Goal: Information Seeking & Learning: Learn about a topic

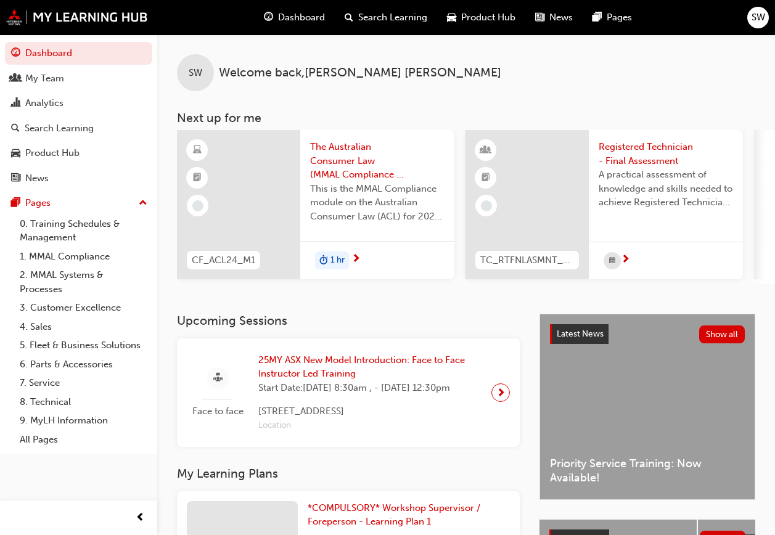
click at [322, 370] on span "25MY ASX New Model Introduction: Face to Face Instructor Led Training" at bounding box center [369, 367] width 223 height 28
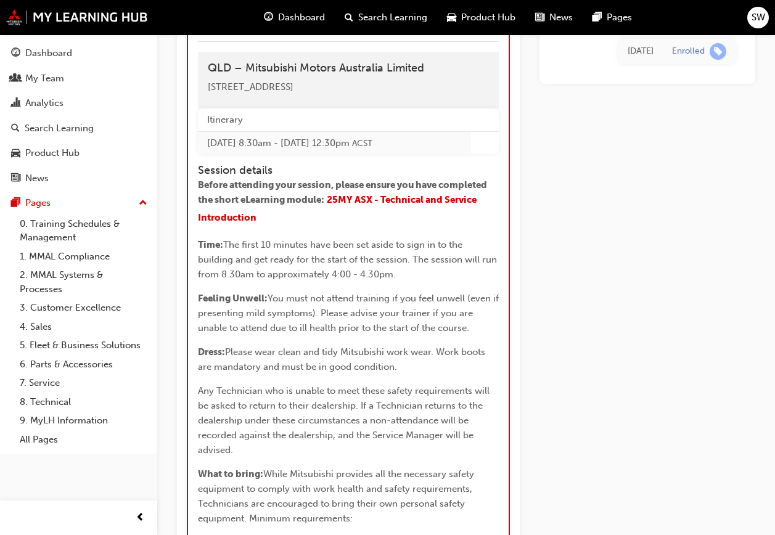
scroll to position [1439, 0]
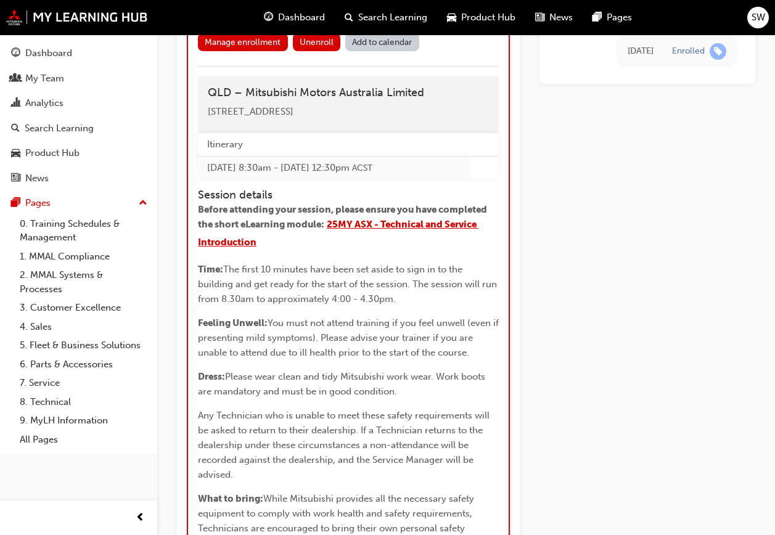
click at [417, 248] on span "25MY ASX - Technical and Service Introduction" at bounding box center [338, 233] width 281 height 29
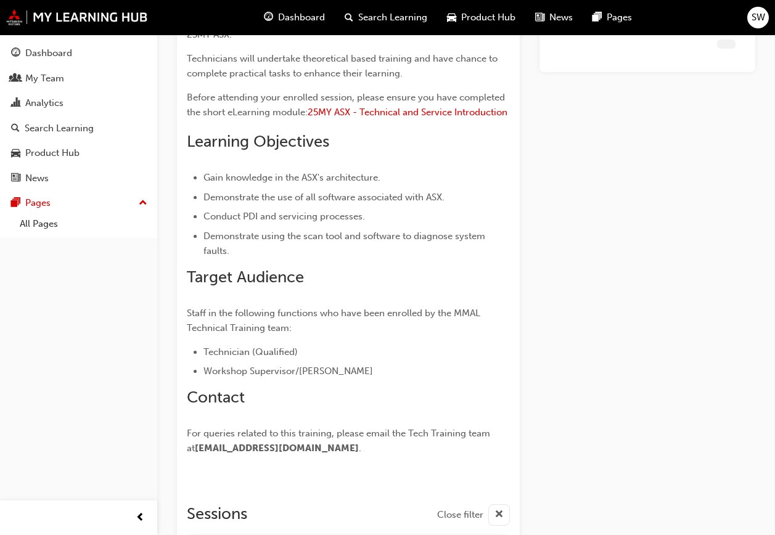
scroll to position [1380, 0]
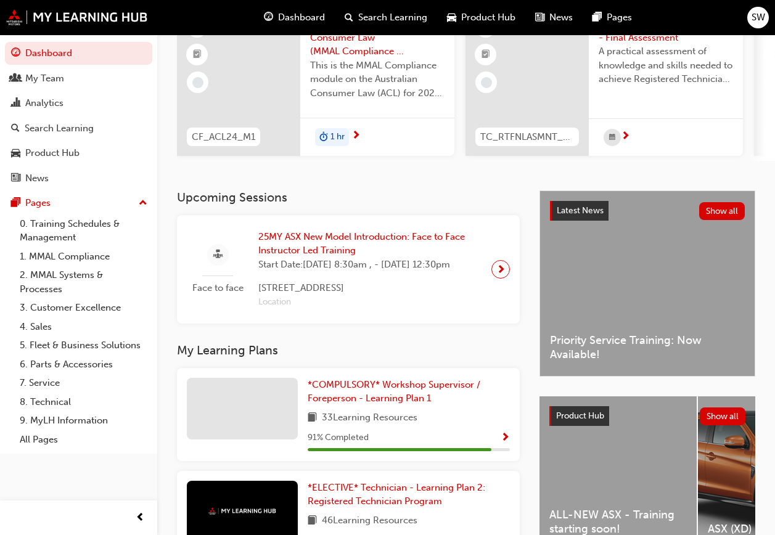
scroll to position [62, 0]
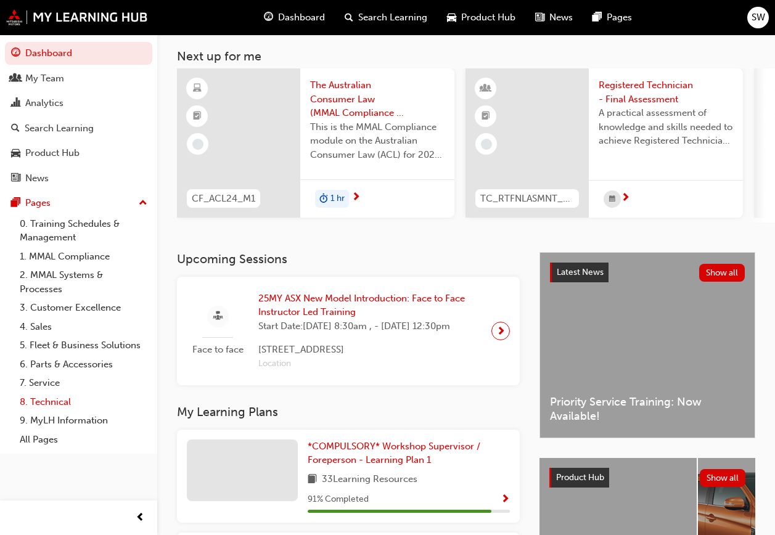
click at [57, 398] on link "8. Technical" at bounding box center [84, 402] width 138 height 19
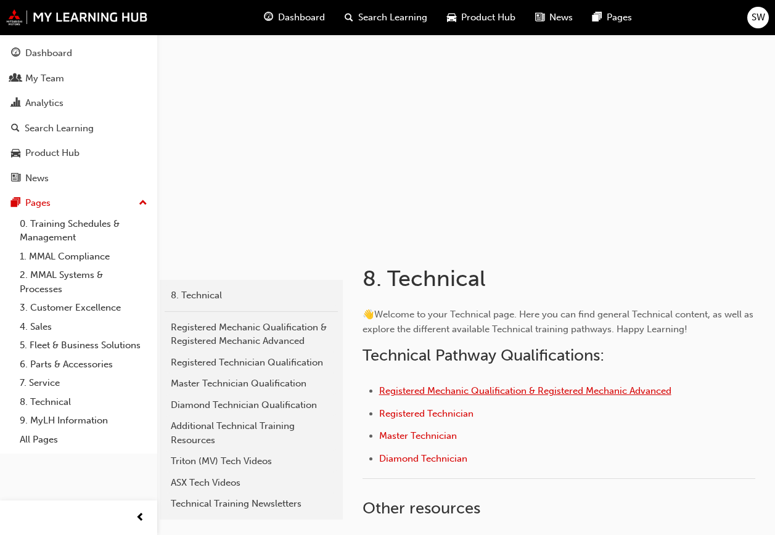
click at [440, 394] on span "Registered Mechanic Qualification & Registered Mechanic Advanced" at bounding box center [525, 391] width 292 height 11
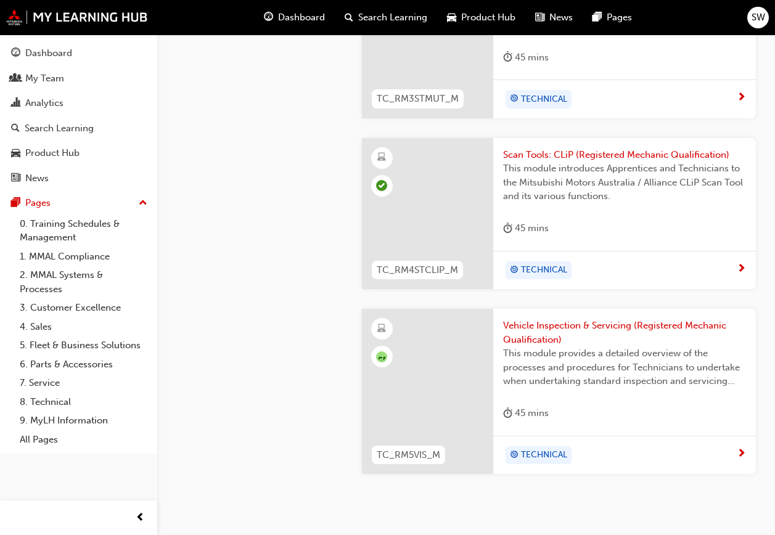
scroll to position [1480, 0]
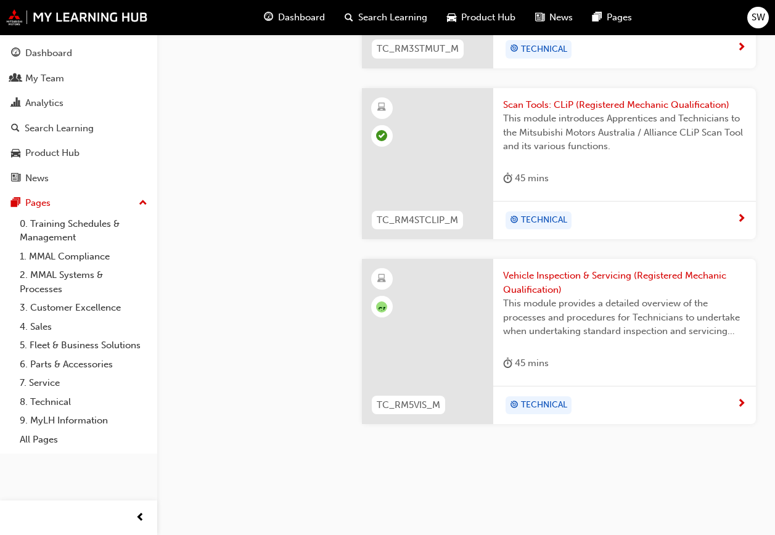
click at [562, 276] on span "Vehicle Inspection & Servicing (Registered Mechanic Qualification)" at bounding box center [624, 283] width 243 height 28
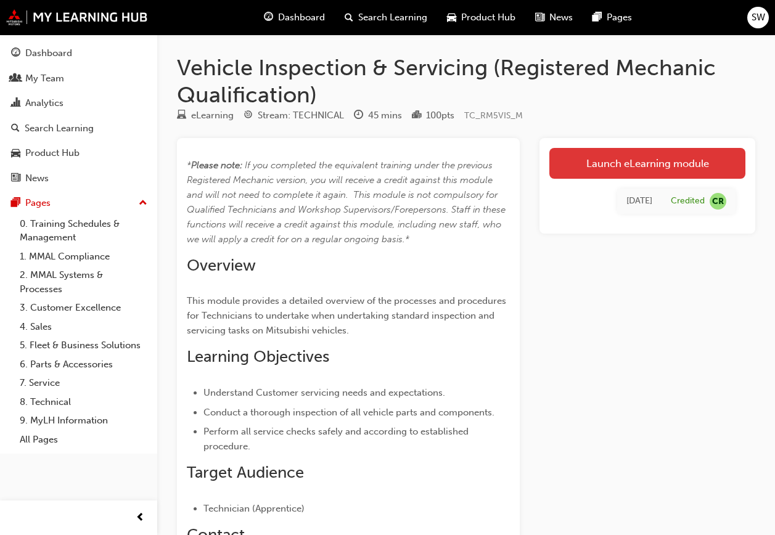
click at [669, 160] on link "Launch eLearning module" at bounding box center [648, 163] width 196 height 31
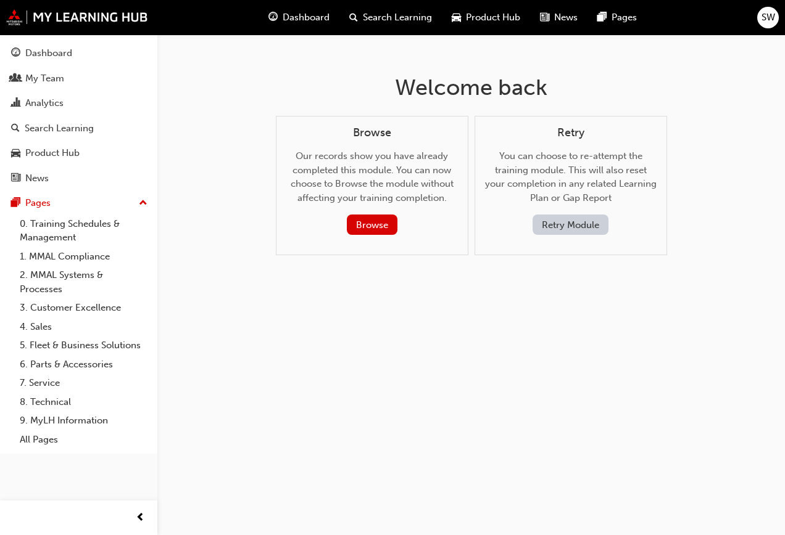
click at [567, 229] on button "Retry Module" at bounding box center [570, 225] width 76 height 20
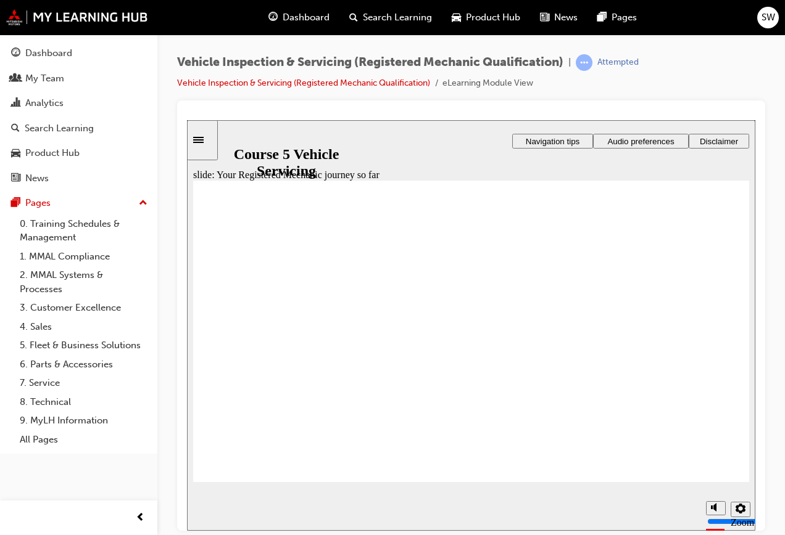
type input "9"
click at [688, 470] on input "volume" at bounding box center [720, 475] width 80 height 10
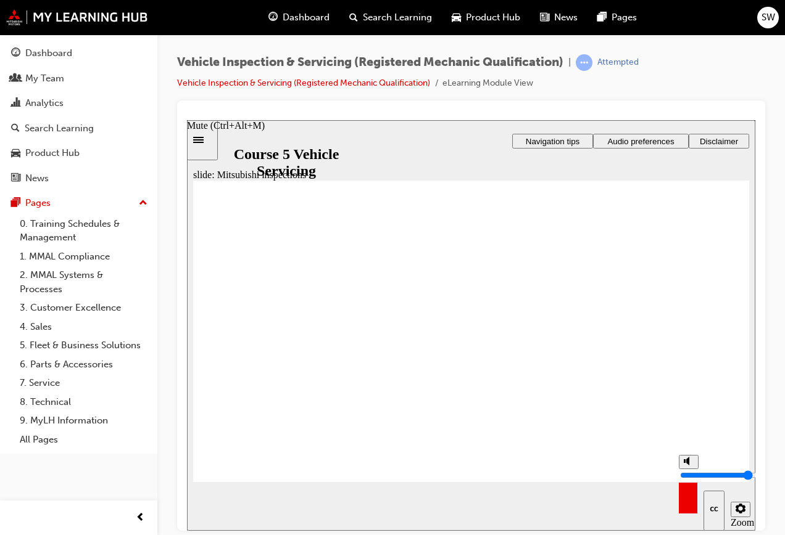
click at [688, 470] on input "volume" at bounding box center [720, 475] width 80 height 10
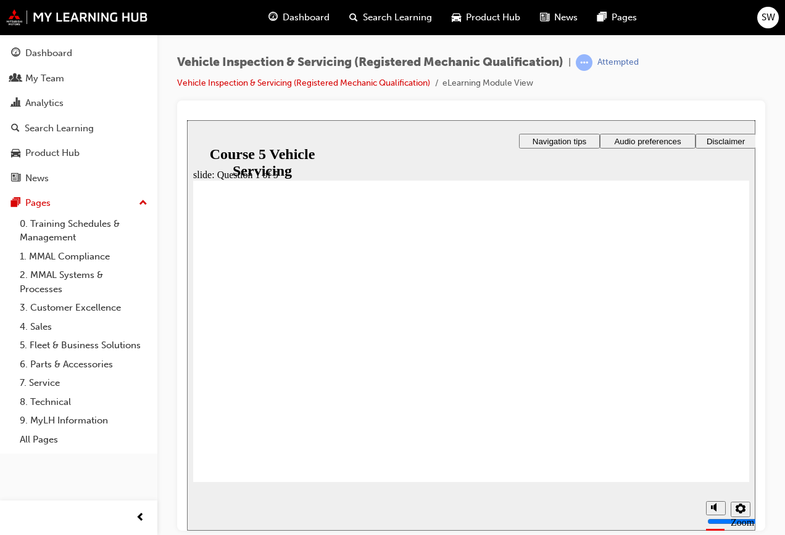
radio input "true"
checkbox input "true"
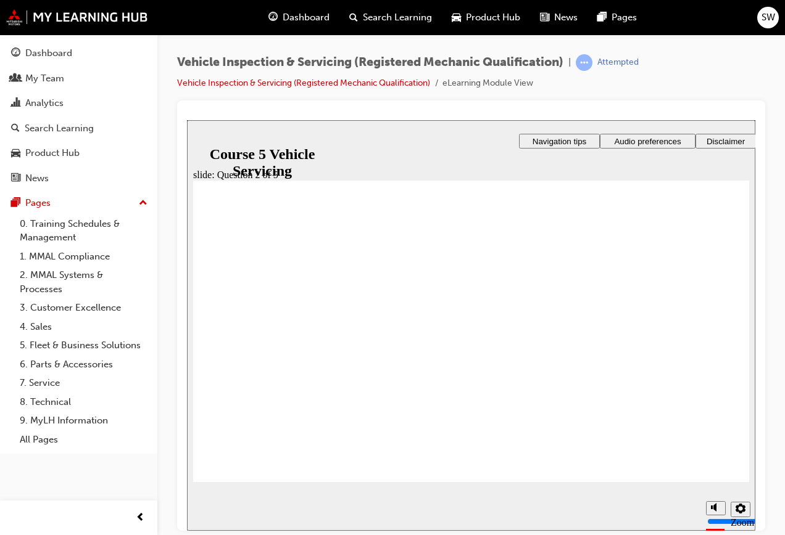
checkbox input "true"
checkbox input "false"
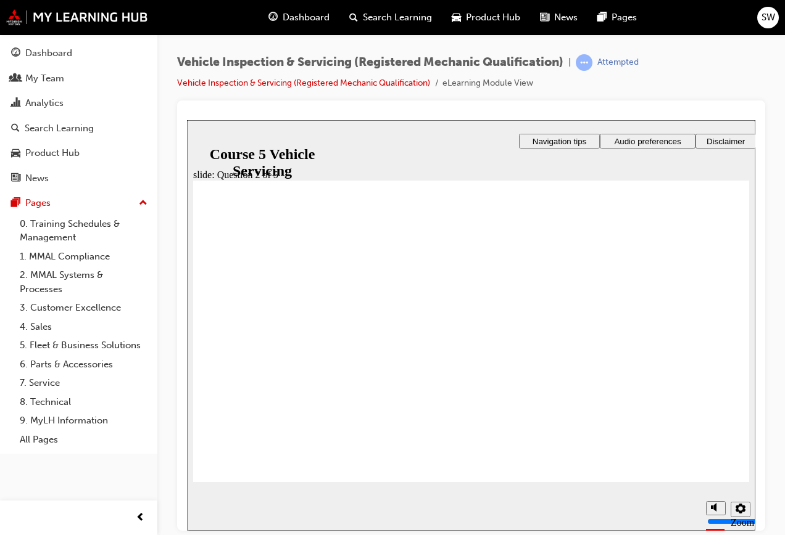
radio input "true"
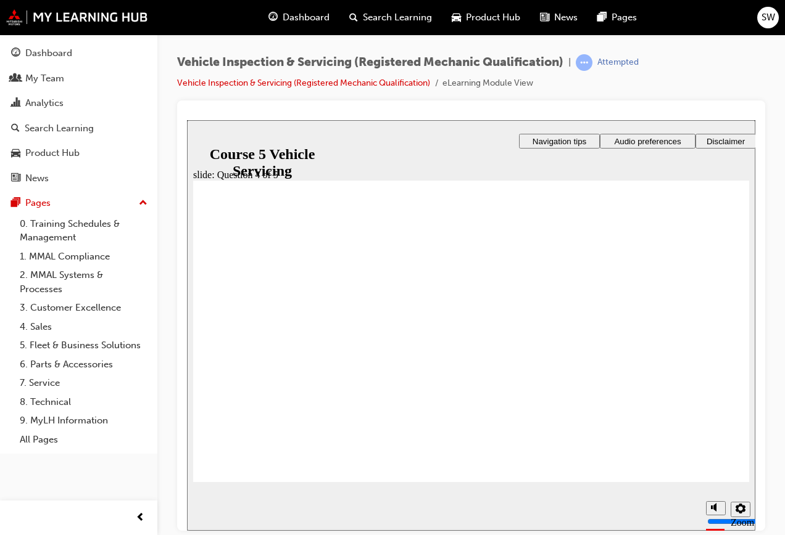
radio input "true"
drag, startPoint x: 442, startPoint y: 405, endPoint x: 477, endPoint y: 412, distance: 35.9
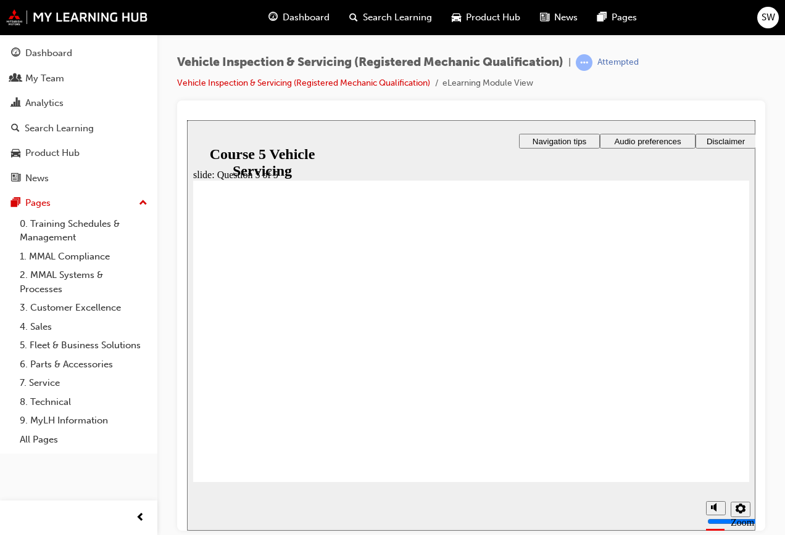
radio input "true"
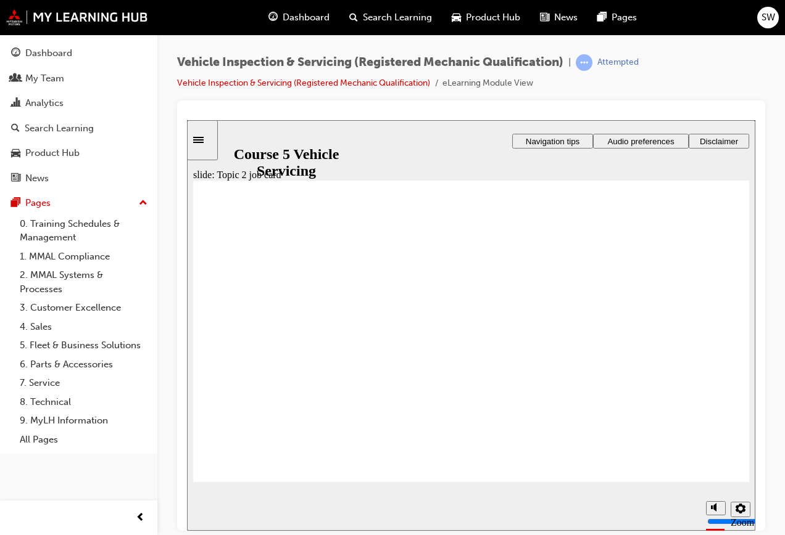
radio input "true"
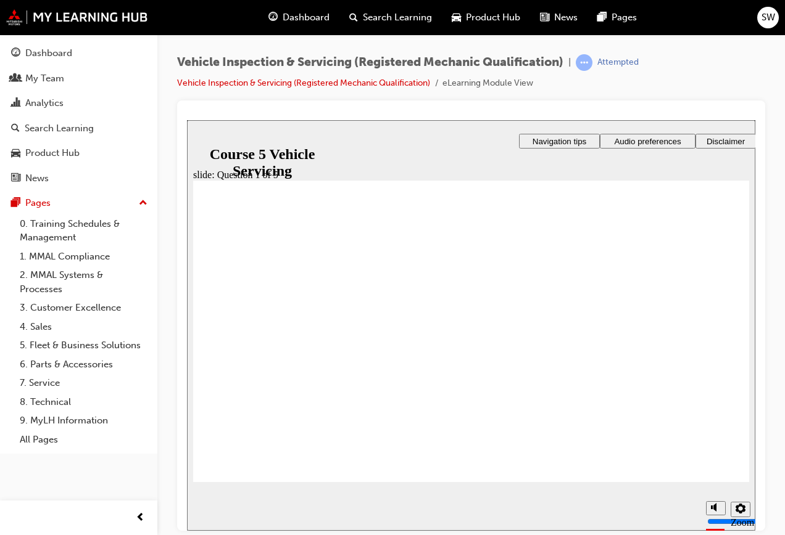
drag, startPoint x: 454, startPoint y: 405, endPoint x: 476, endPoint y: 411, distance: 22.6
radio input "true"
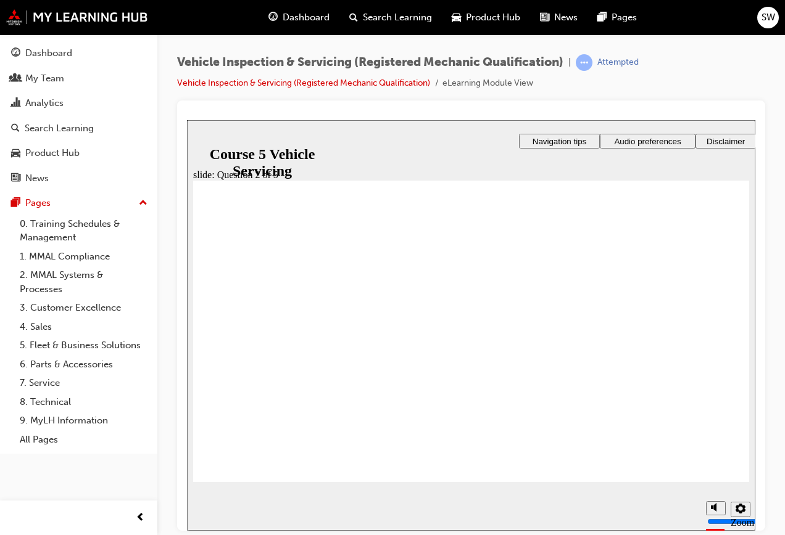
drag, startPoint x: 456, startPoint y: 414, endPoint x: 476, endPoint y: 404, distance: 22.6
checkbox input "true"
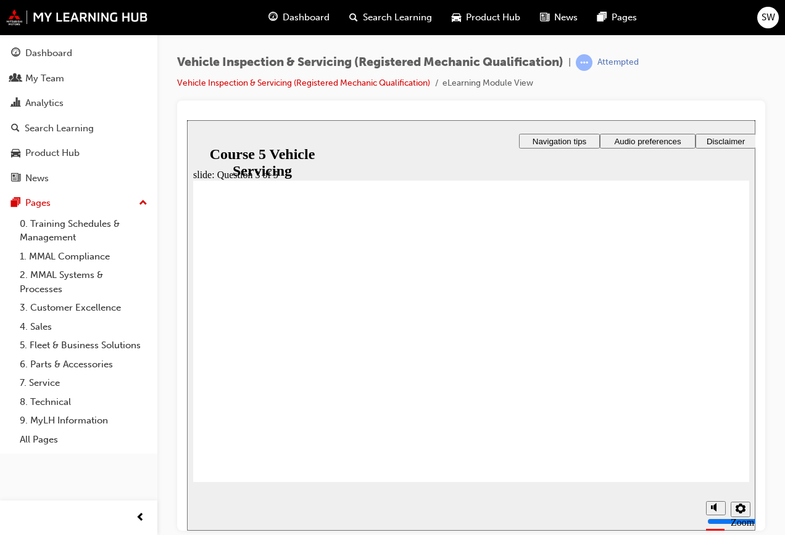
checkbox input "true"
drag, startPoint x: 470, startPoint y: 404, endPoint x: 516, endPoint y: 410, distance: 46.7
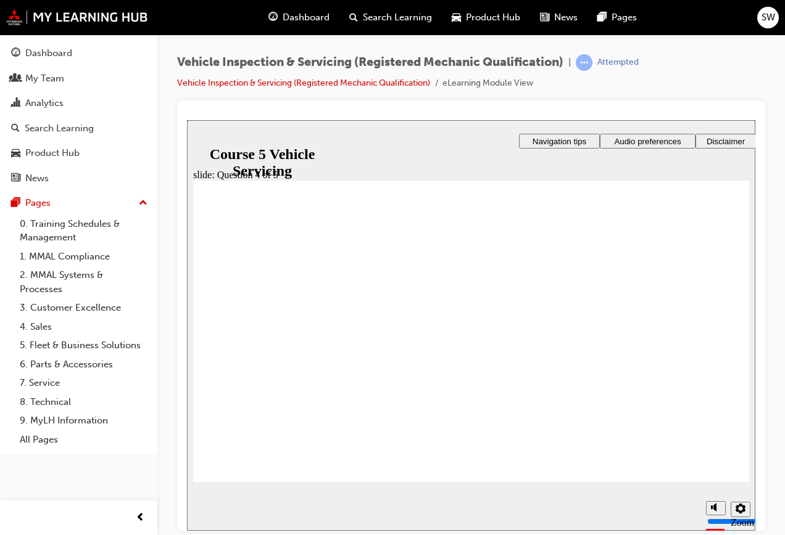
checkbox input "true"
drag, startPoint x: 463, startPoint y: 400, endPoint x: 488, endPoint y: 405, distance: 25.7
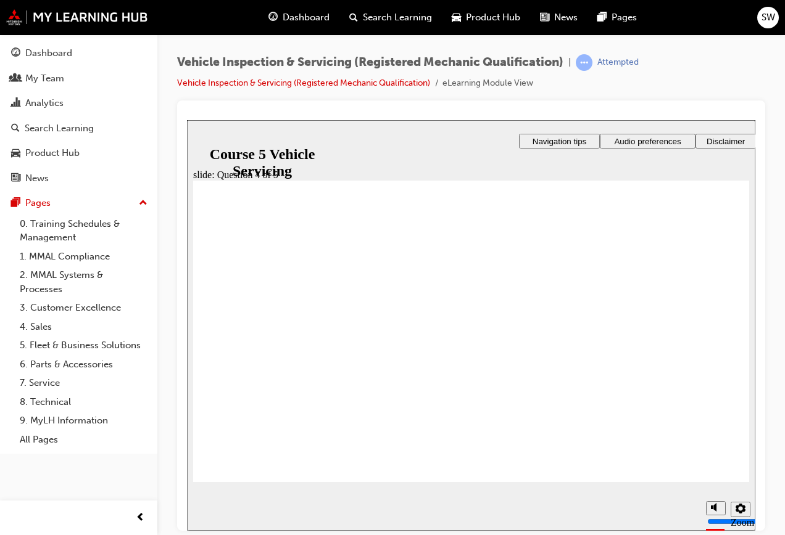
checkbox input "true"
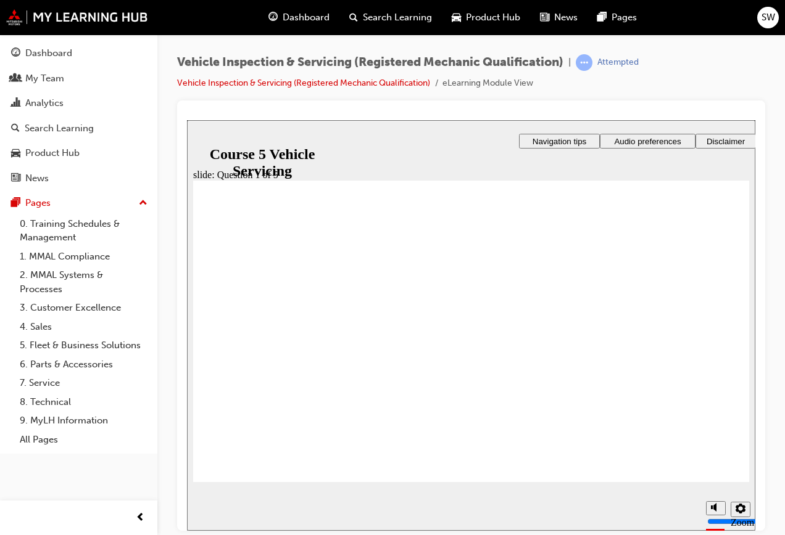
radio input "true"
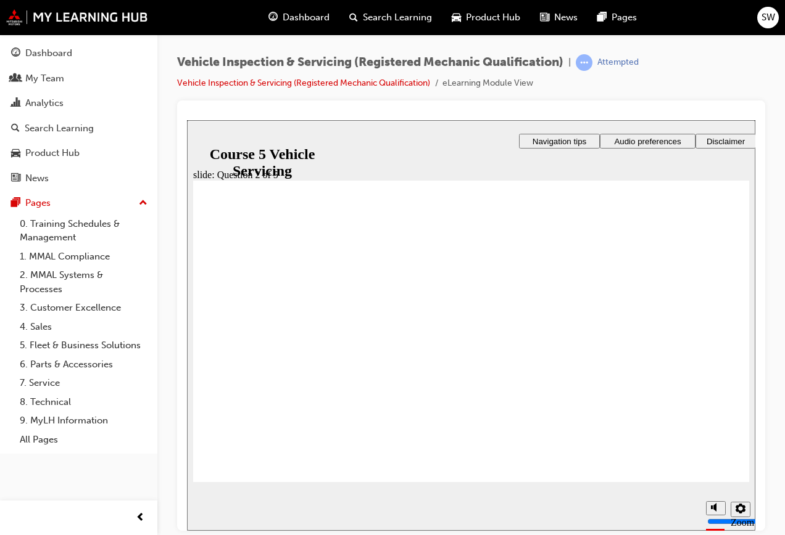
radio input "true"
drag, startPoint x: 254, startPoint y: 452, endPoint x: 261, endPoint y: 453, distance: 6.8
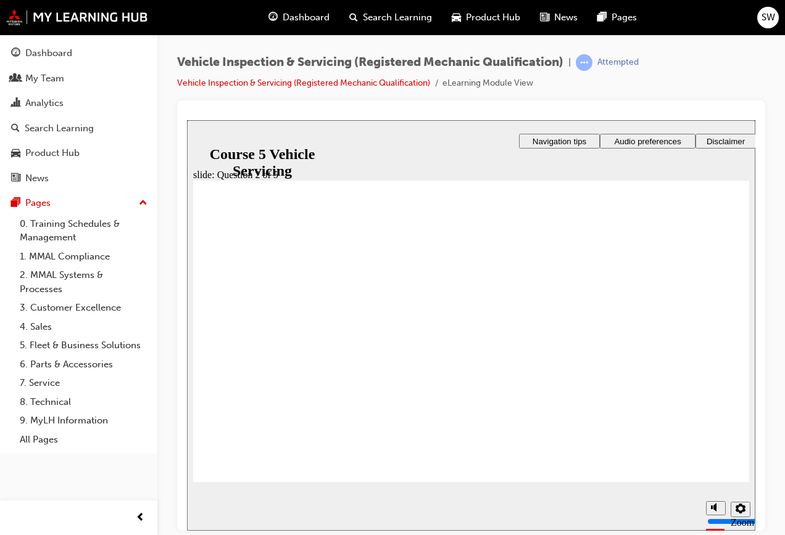
drag, startPoint x: 444, startPoint y: 405, endPoint x: 460, endPoint y: 410, distance: 16.2
checkbox input "true"
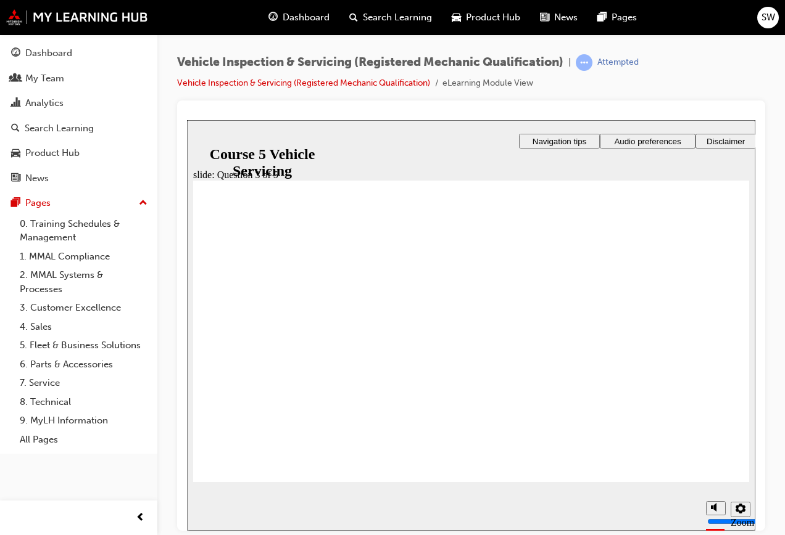
checkbox input "true"
drag, startPoint x: 454, startPoint y: 406, endPoint x: 475, endPoint y: 412, distance: 21.9
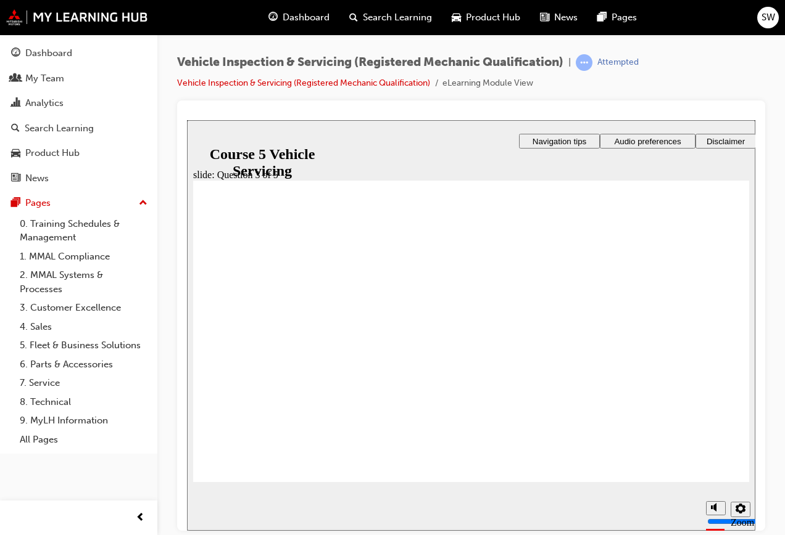
radio input "true"
drag, startPoint x: 448, startPoint y: 401, endPoint x: 514, endPoint y: 423, distance: 70.0
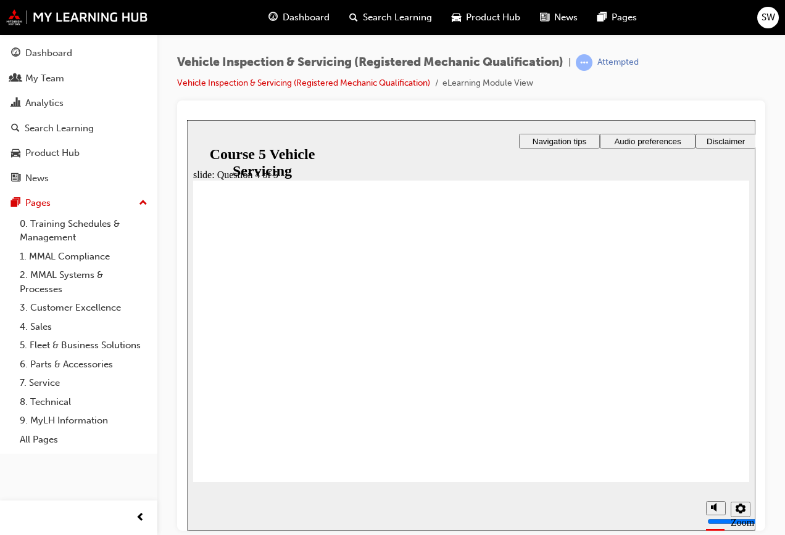
radio input "true"
drag, startPoint x: 463, startPoint y: 410, endPoint x: 476, endPoint y: 410, distance: 13.0
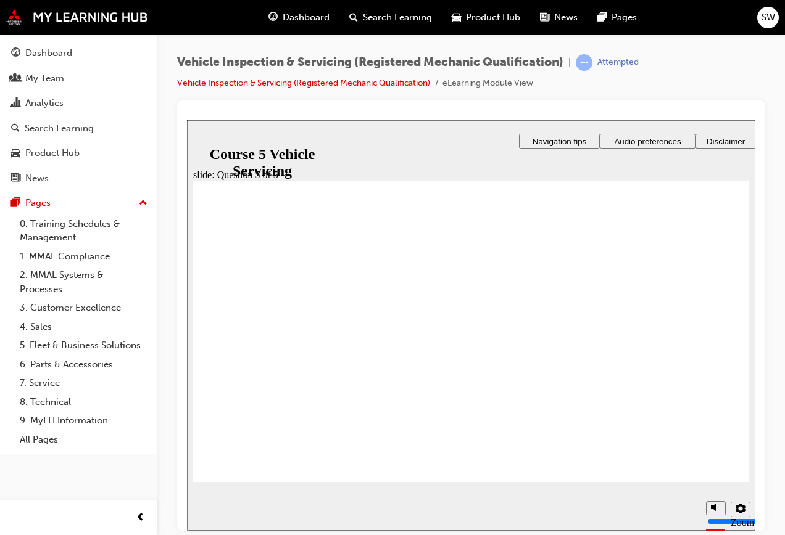
radio input "true"
drag, startPoint x: 455, startPoint y: 405, endPoint x: 480, endPoint y: 413, distance: 26.4
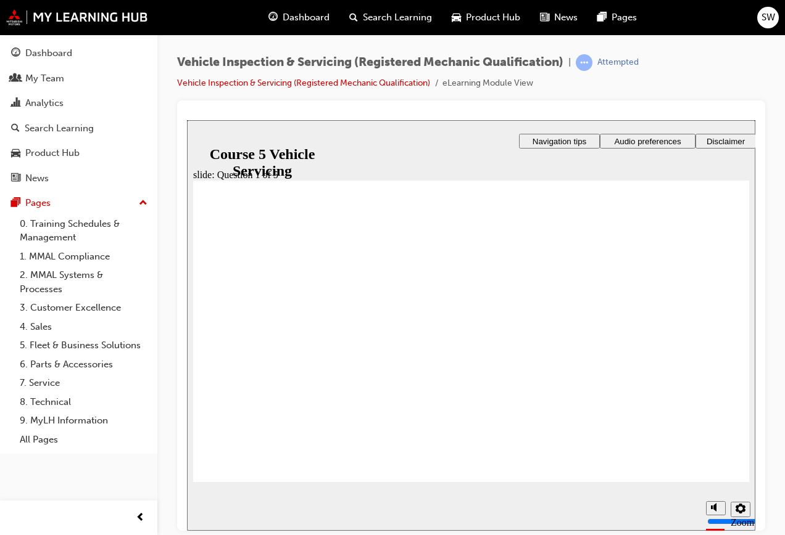
radio input "true"
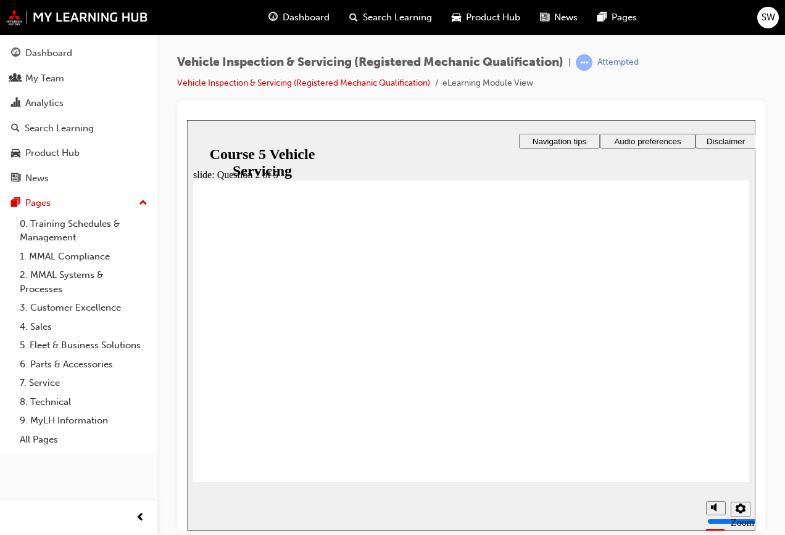
checkbox input "true"
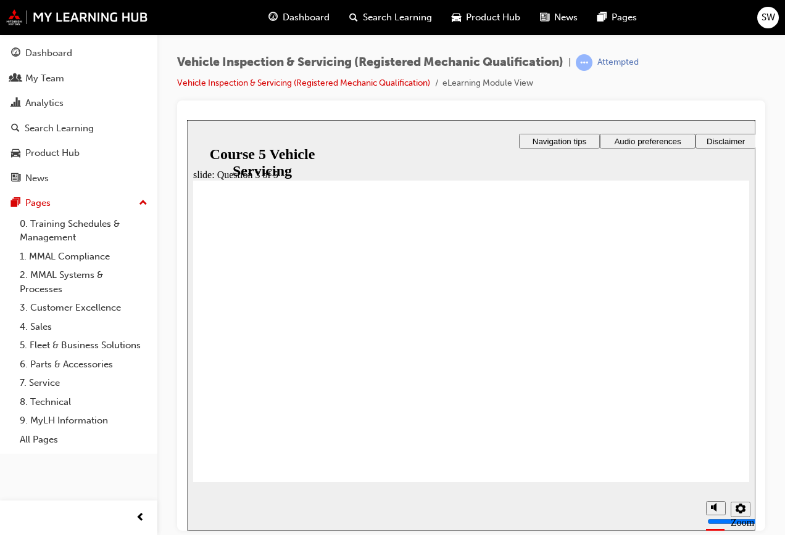
radio input "true"
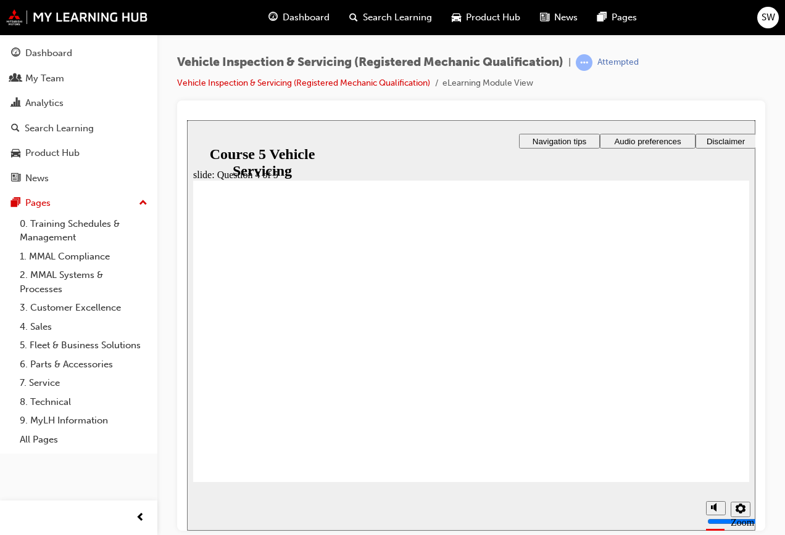
drag, startPoint x: 225, startPoint y: 314, endPoint x: 227, endPoint y: 331, distance: 16.8
radio input "true"
drag, startPoint x: 439, startPoint y: 413, endPoint x: 476, endPoint y: 408, distance: 37.3
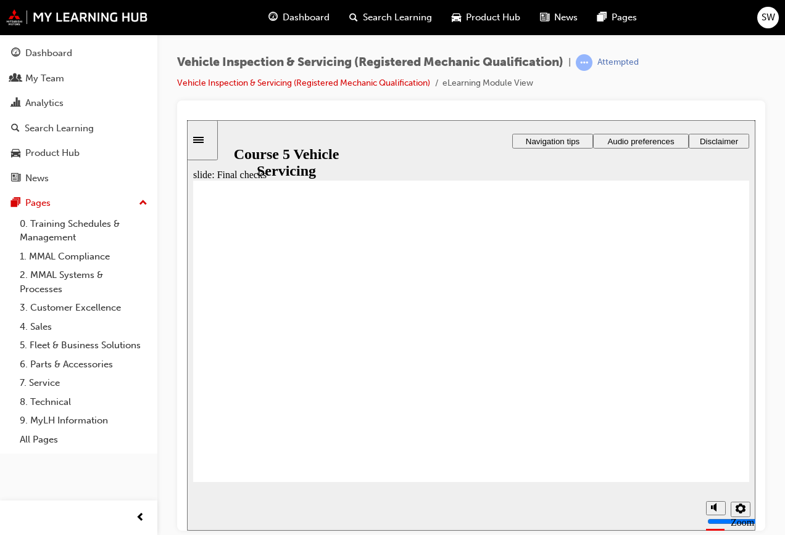
radio input "true"
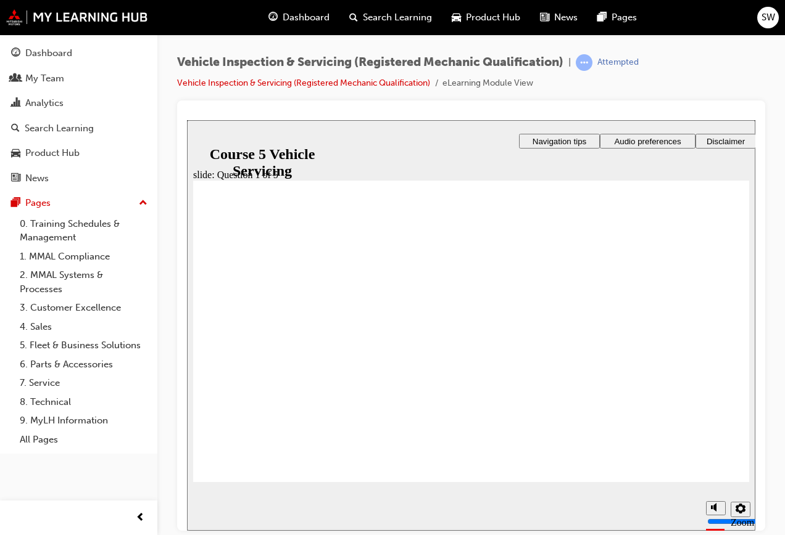
radio input "true"
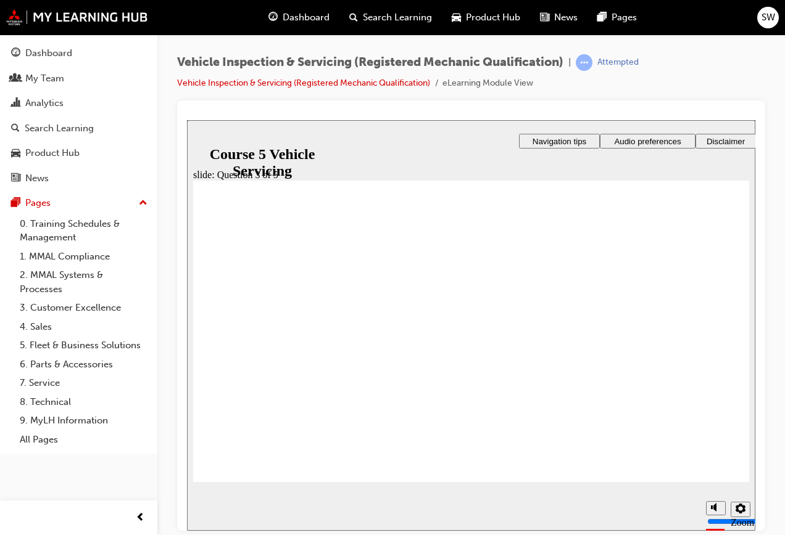
checkbox input "true"
drag, startPoint x: 476, startPoint y: 402, endPoint x: 534, endPoint y: 411, distance: 58.1
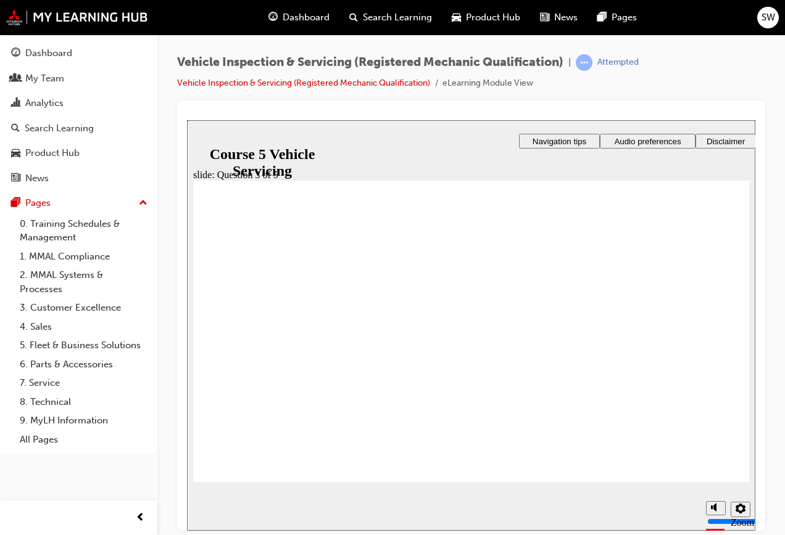
drag, startPoint x: 221, startPoint y: 359, endPoint x: 228, endPoint y: 371, distance: 13.9
radio input "true"
drag, startPoint x: 471, startPoint y: 400, endPoint x: 480, endPoint y: 400, distance: 9.3
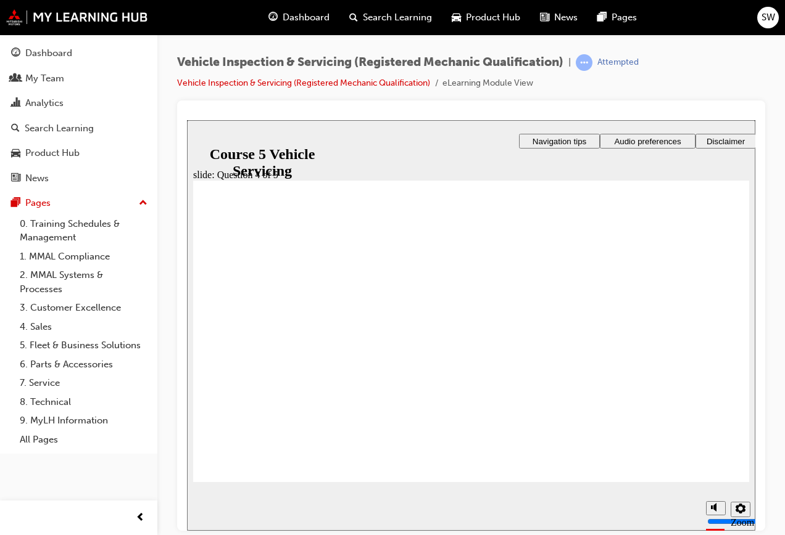
radio input "true"
drag, startPoint x: 485, startPoint y: 412, endPoint x: 544, endPoint y: 406, distance: 59.5
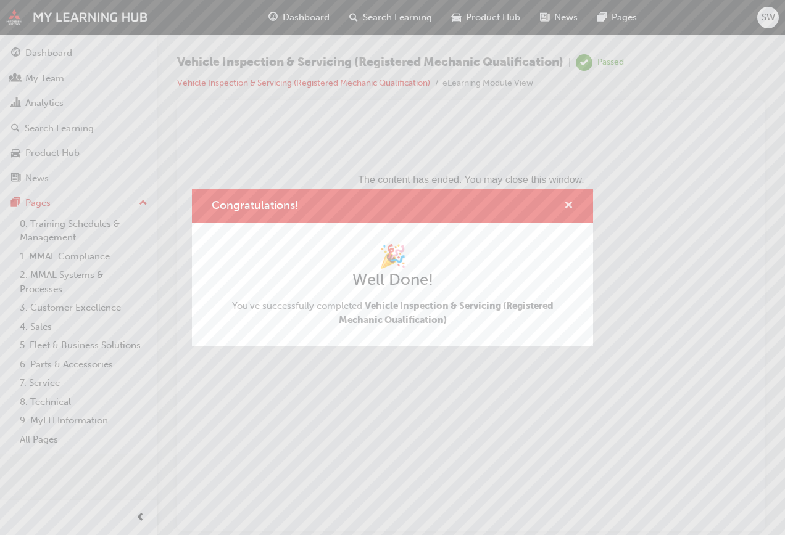
click at [570, 204] on span "cross-icon" at bounding box center [568, 206] width 9 height 11
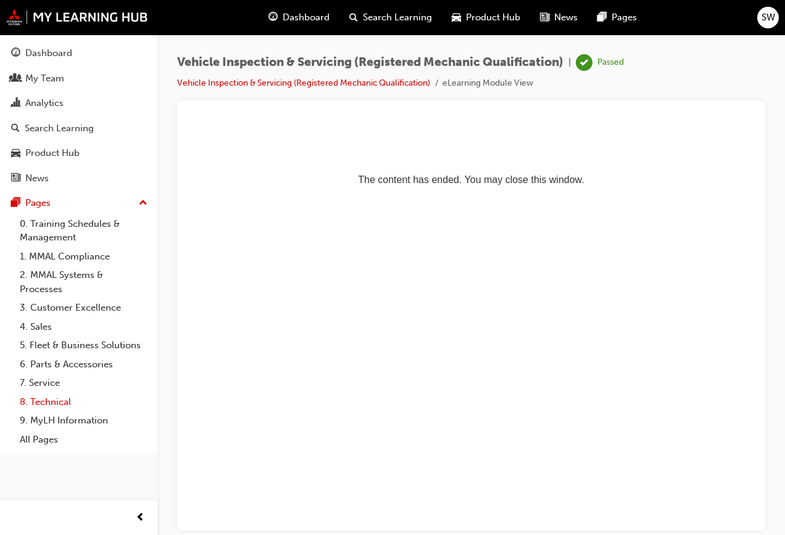
click at [51, 402] on link "8. Technical" at bounding box center [84, 402] width 138 height 19
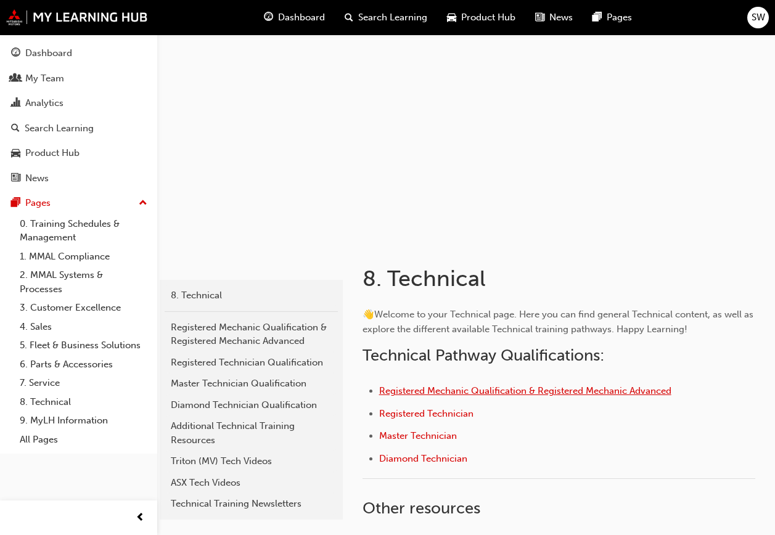
click at [543, 391] on span "Registered Mechanic Qualification & Registered Mechanic Advanced" at bounding box center [525, 391] width 292 height 11
